Goal: Find specific page/section: Find specific page/section

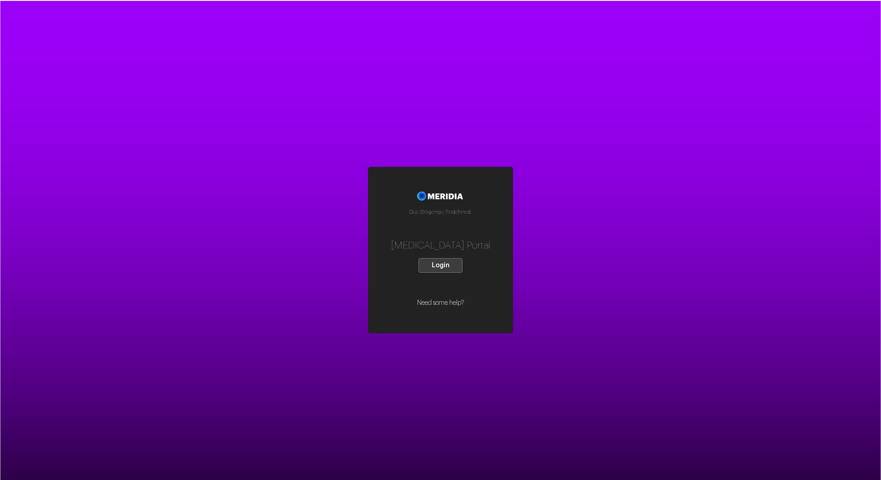
click at [428, 269] on button "Login" at bounding box center [440, 265] width 44 height 15
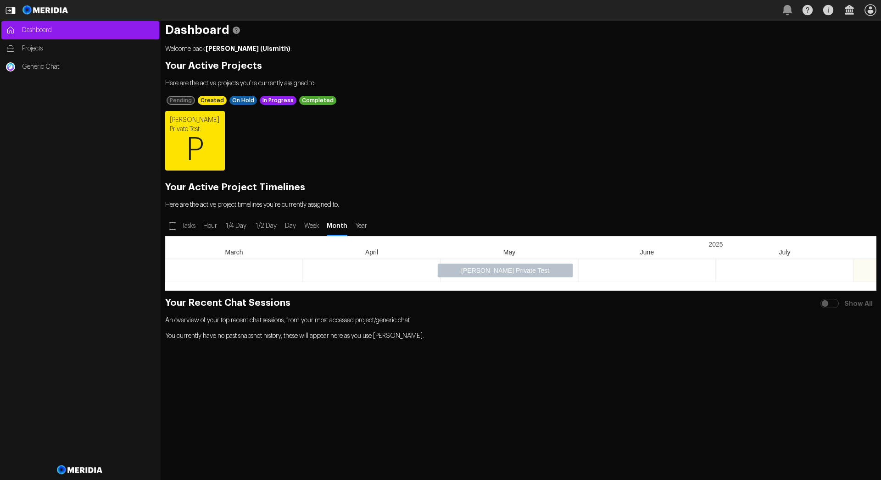
click at [192, 142] on span "P" at bounding box center [195, 150] width 60 height 55
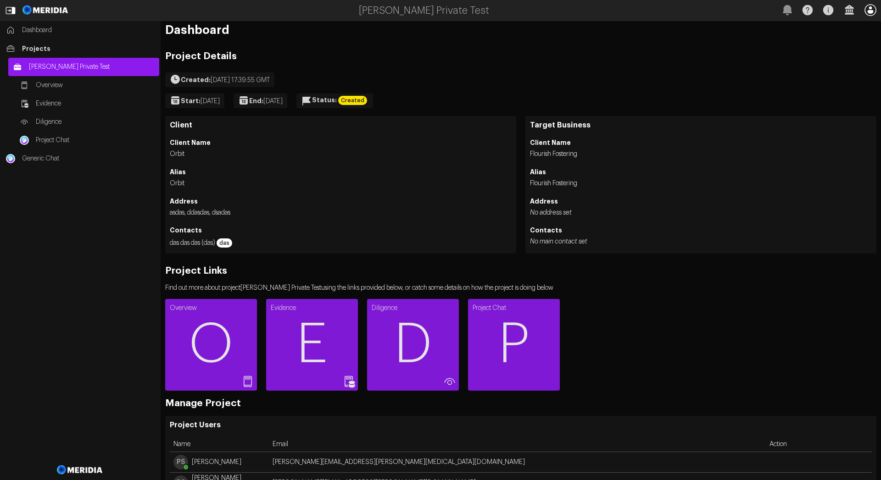
click at [872, 10] on icon "button" at bounding box center [870, 10] width 12 height 12
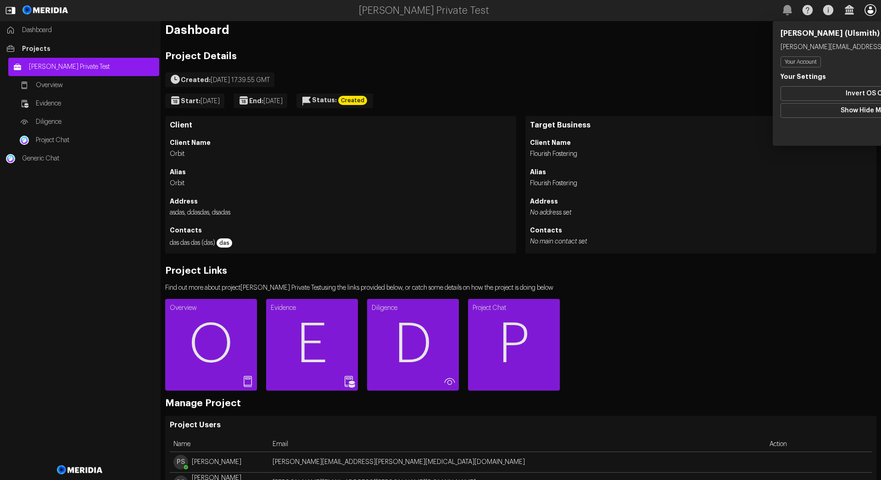
click at [872, 10] on icon "button" at bounding box center [870, 10] width 12 height 12
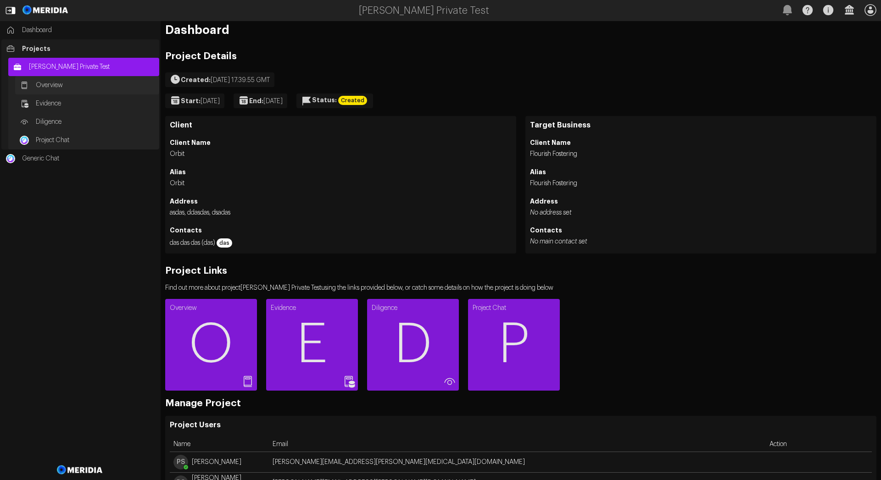
click at [62, 84] on span "Overview" at bounding box center [95, 85] width 119 height 9
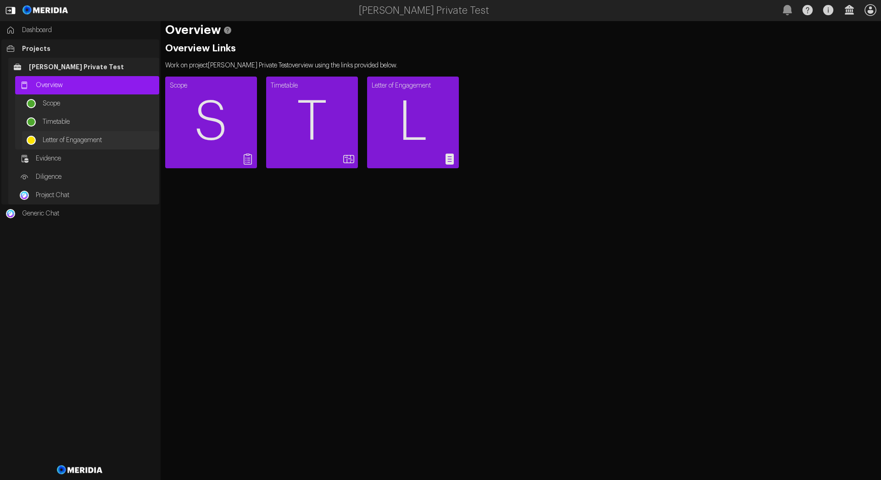
click at [60, 139] on span "Letter of Engagement" at bounding box center [99, 140] width 112 height 9
